Goal: Task Accomplishment & Management: Use online tool/utility

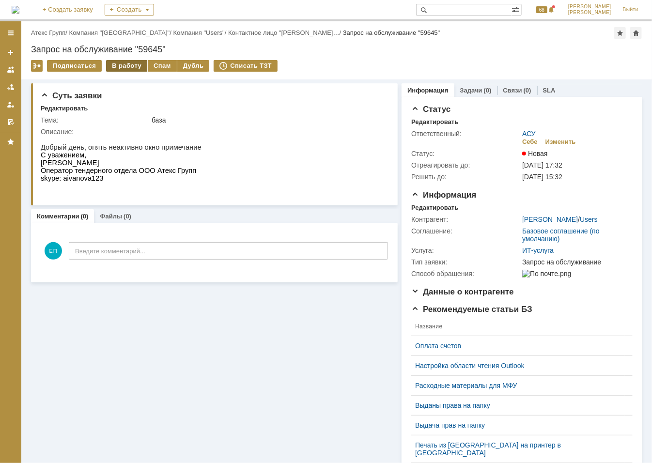
click at [131, 65] on div "В работу" at bounding box center [126, 66] width 41 height 12
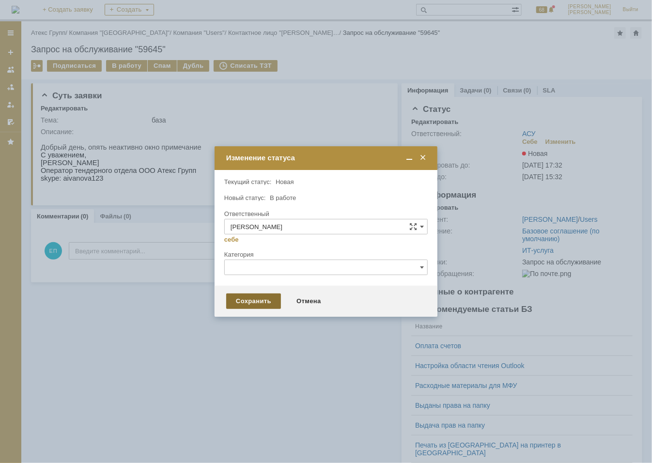
click at [252, 294] on div "Сохранить" at bounding box center [253, 301] width 55 height 15
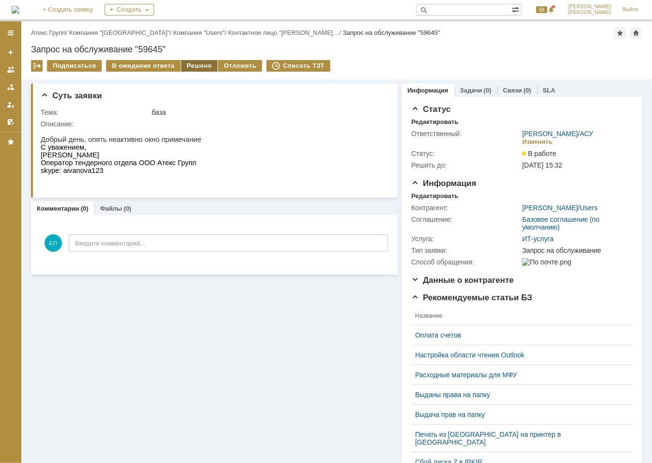
click at [199, 66] on div "Решено" at bounding box center [199, 66] width 37 height 12
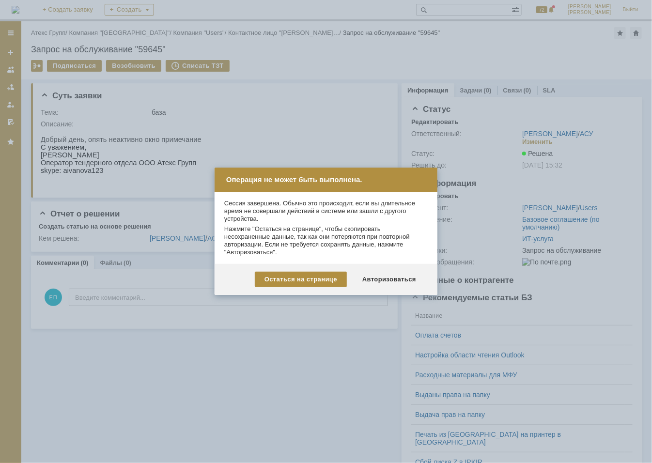
click at [431, 187] on div "Операция не может быть выполнена." at bounding box center [326, 180] width 223 height 24
click at [342, 90] on div at bounding box center [326, 231] width 652 height 463
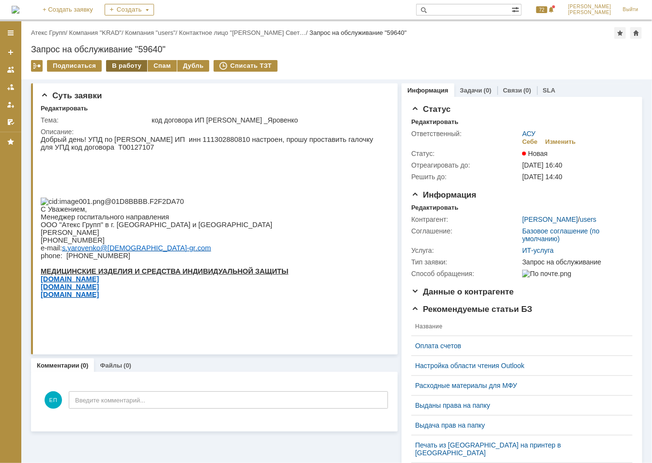
click at [125, 66] on div "В работу" at bounding box center [126, 66] width 41 height 12
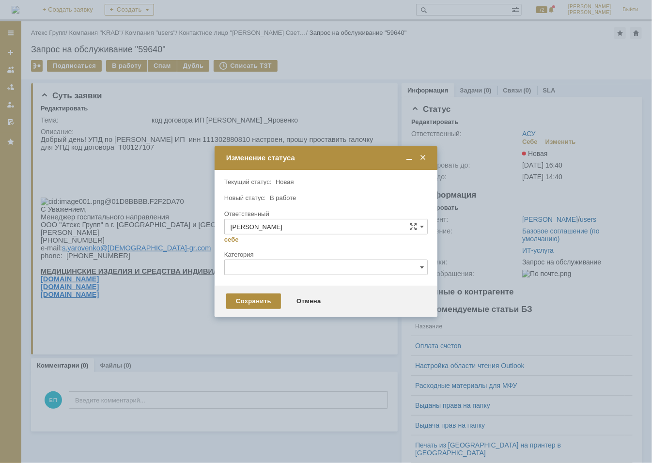
click at [245, 292] on div "Сохранить Отмена" at bounding box center [326, 301] width 223 height 31
click at [248, 301] on div "Сохранить" at bounding box center [253, 301] width 55 height 15
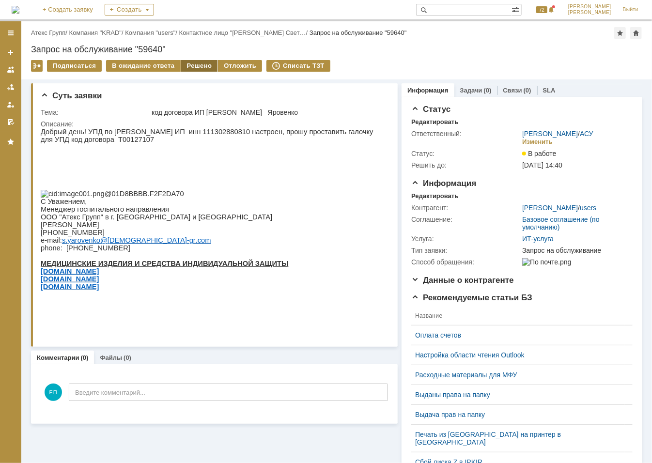
click at [196, 64] on div "Решено" at bounding box center [199, 66] width 37 height 12
